Goal: Task Accomplishment & Management: Manage account settings

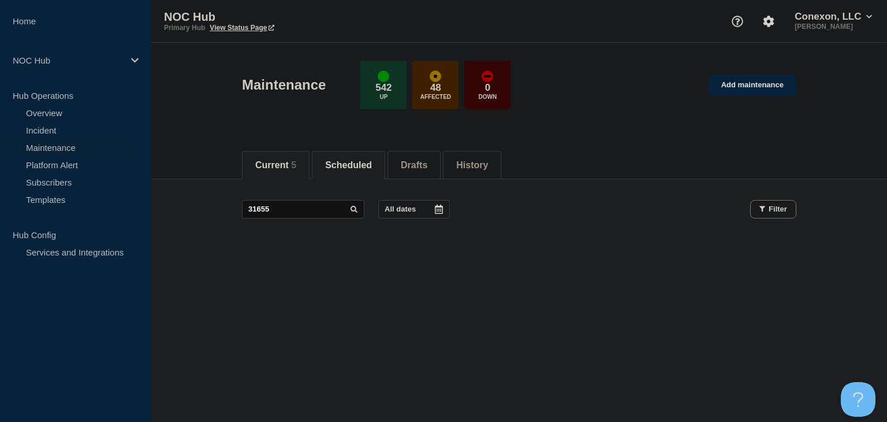
click at [270, 170] on li "Current 5" at bounding box center [276, 165] width 68 height 28
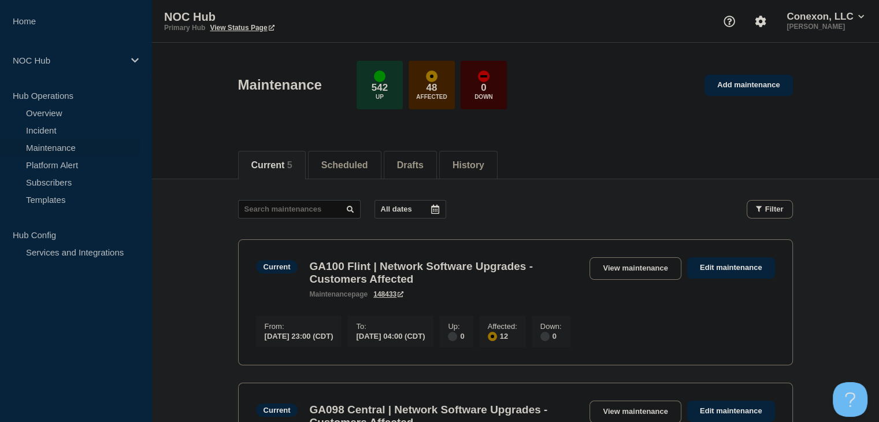
click at [74, 142] on link "Maintenance" at bounding box center [70, 147] width 140 height 17
click at [64, 130] on link "Incident" at bounding box center [70, 129] width 140 height 17
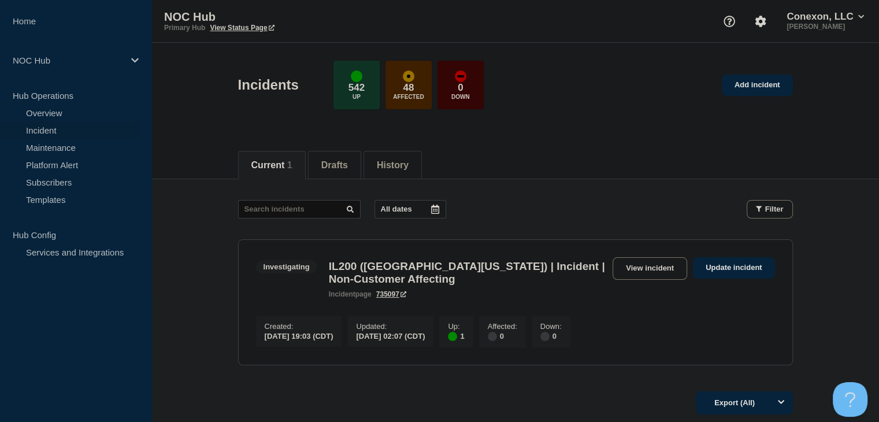
click at [62, 130] on link "Incident" at bounding box center [70, 129] width 140 height 17
click at [34, 152] on link "Maintenance" at bounding box center [70, 147] width 140 height 17
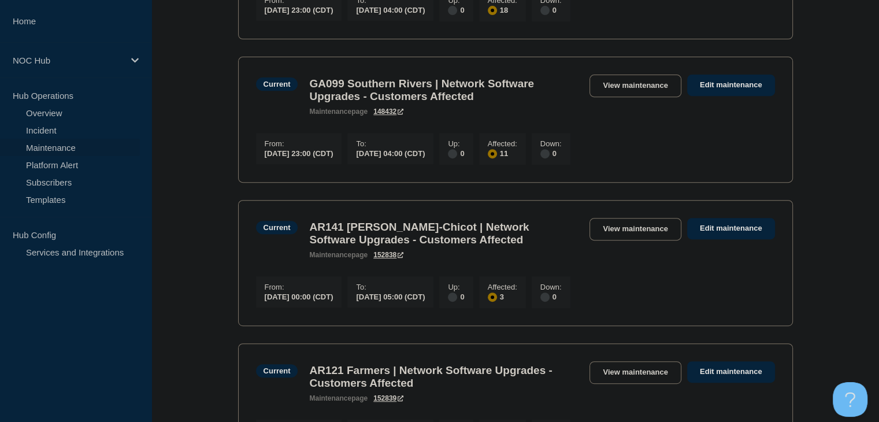
scroll to position [636, 0]
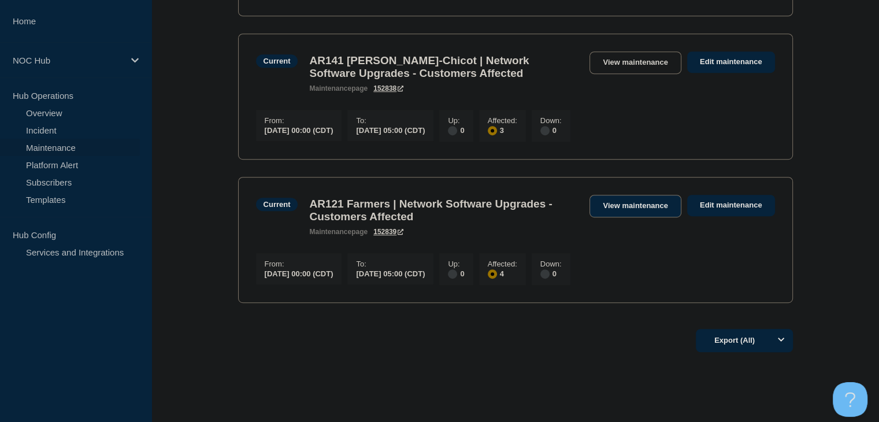
click at [615, 217] on link "View maintenance" at bounding box center [634, 206] width 91 height 23
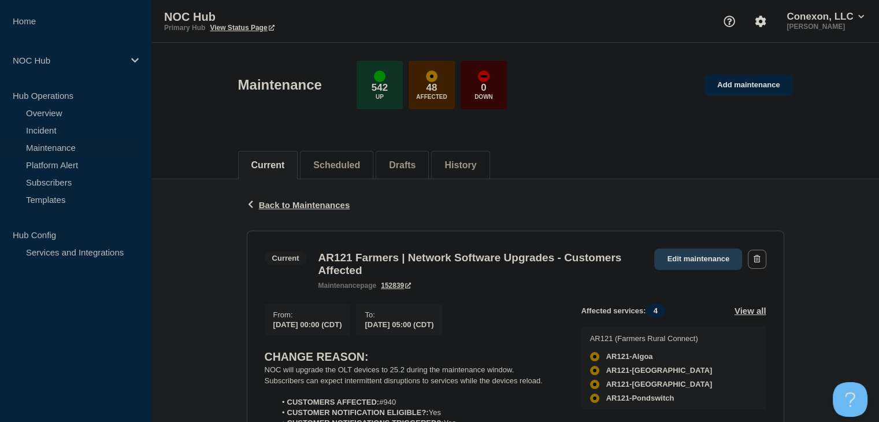
click at [689, 255] on link "Edit maintenance" at bounding box center [698, 258] width 88 height 21
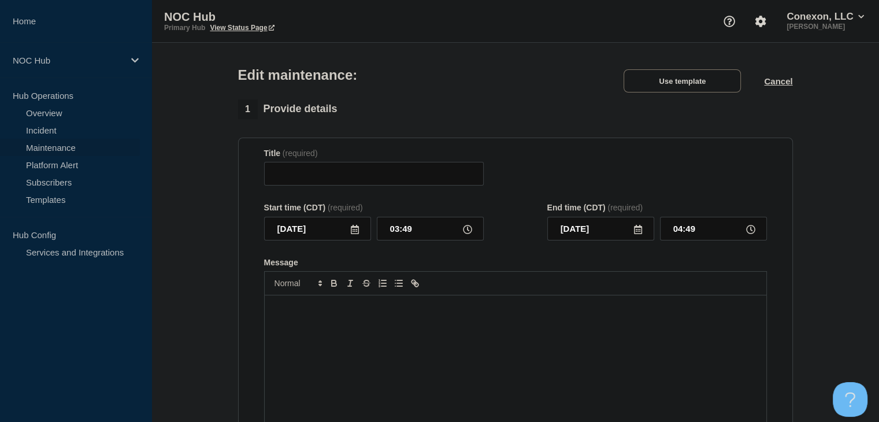
type input "AR121 Farmers | Network Software Upgrades - Customers Affected"
type input "00:00"
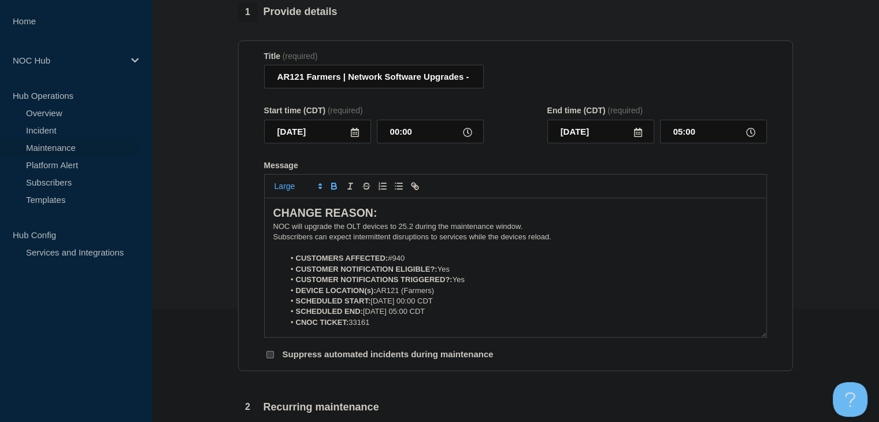
scroll to position [116, 0]
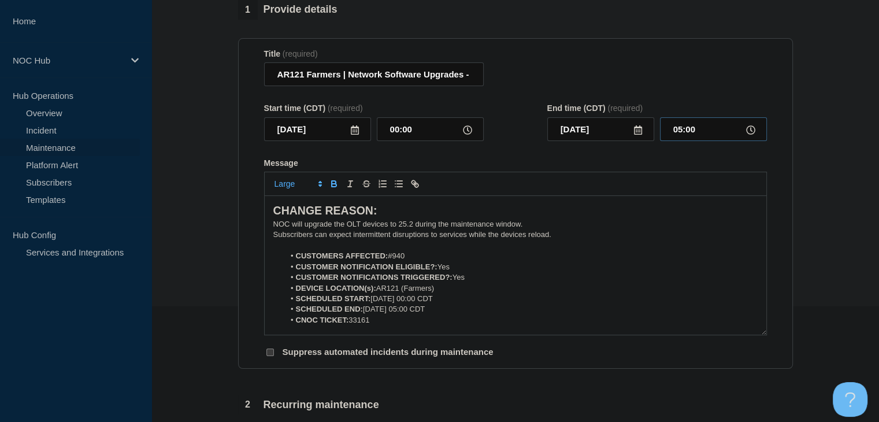
click at [682, 137] on input "05:00" at bounding box center [713, 129] width 107 height 24
type input "06:00"
click at [414, 314] on li "SCHEDULED END: [DATE] 05:00 CDT" at bounding box center [520, 309] width 473 height 10
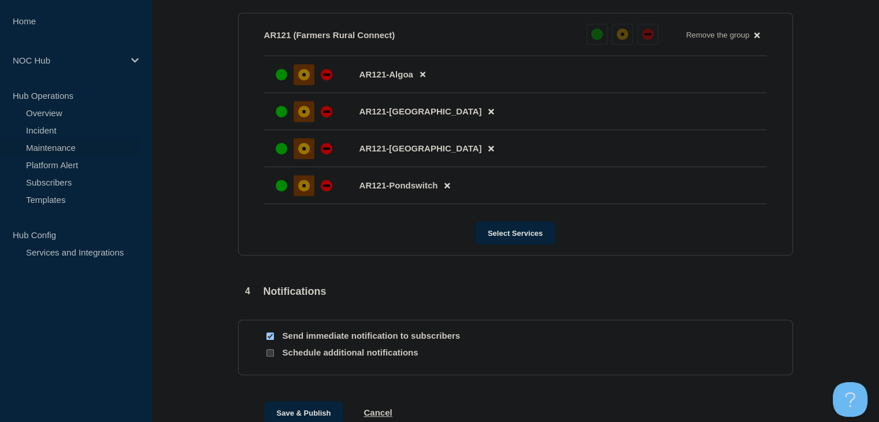
scroll to position [693, 0]
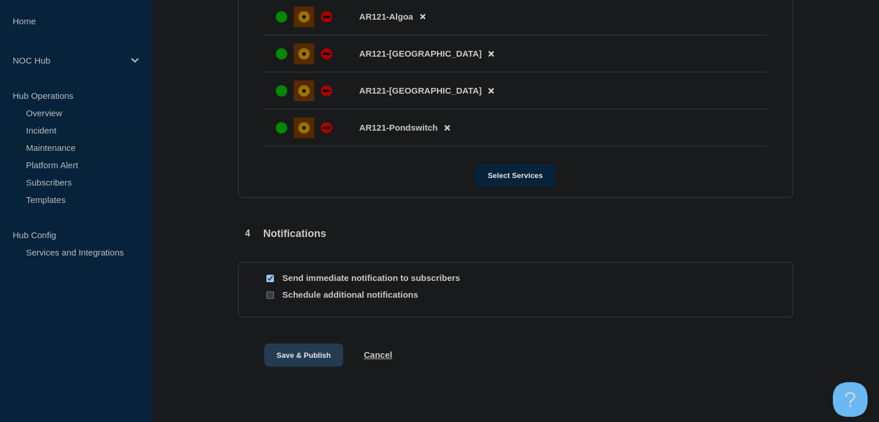
click at [288, 363] on button "Save & Publish" at bounding box center [304, 354] width 80 height 23
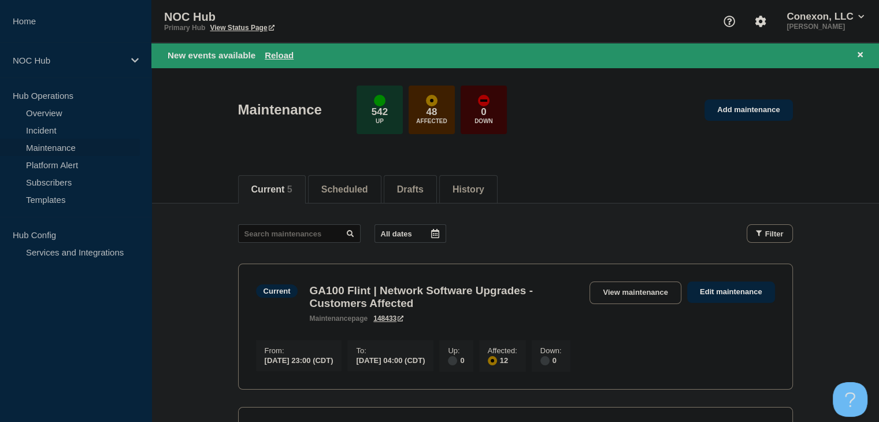
click at [272, 51] on button "Reload" at bounding box center [279, 55] width 29 height 10
